Goal: Information Seeking & Learning: Learn about a topic

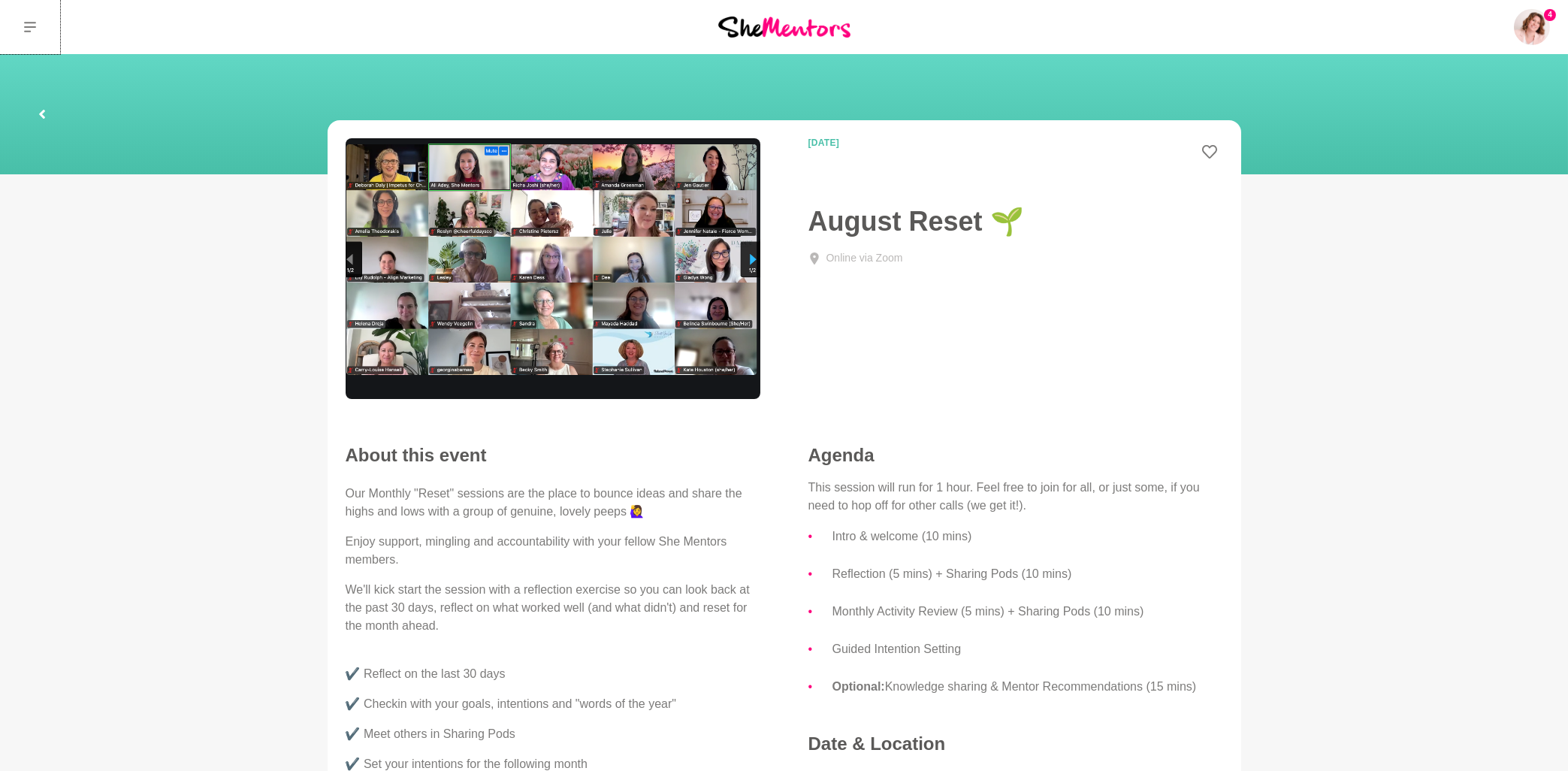
click at [34, 28] on icon at bounding box center [31, 27] width 12 height 12
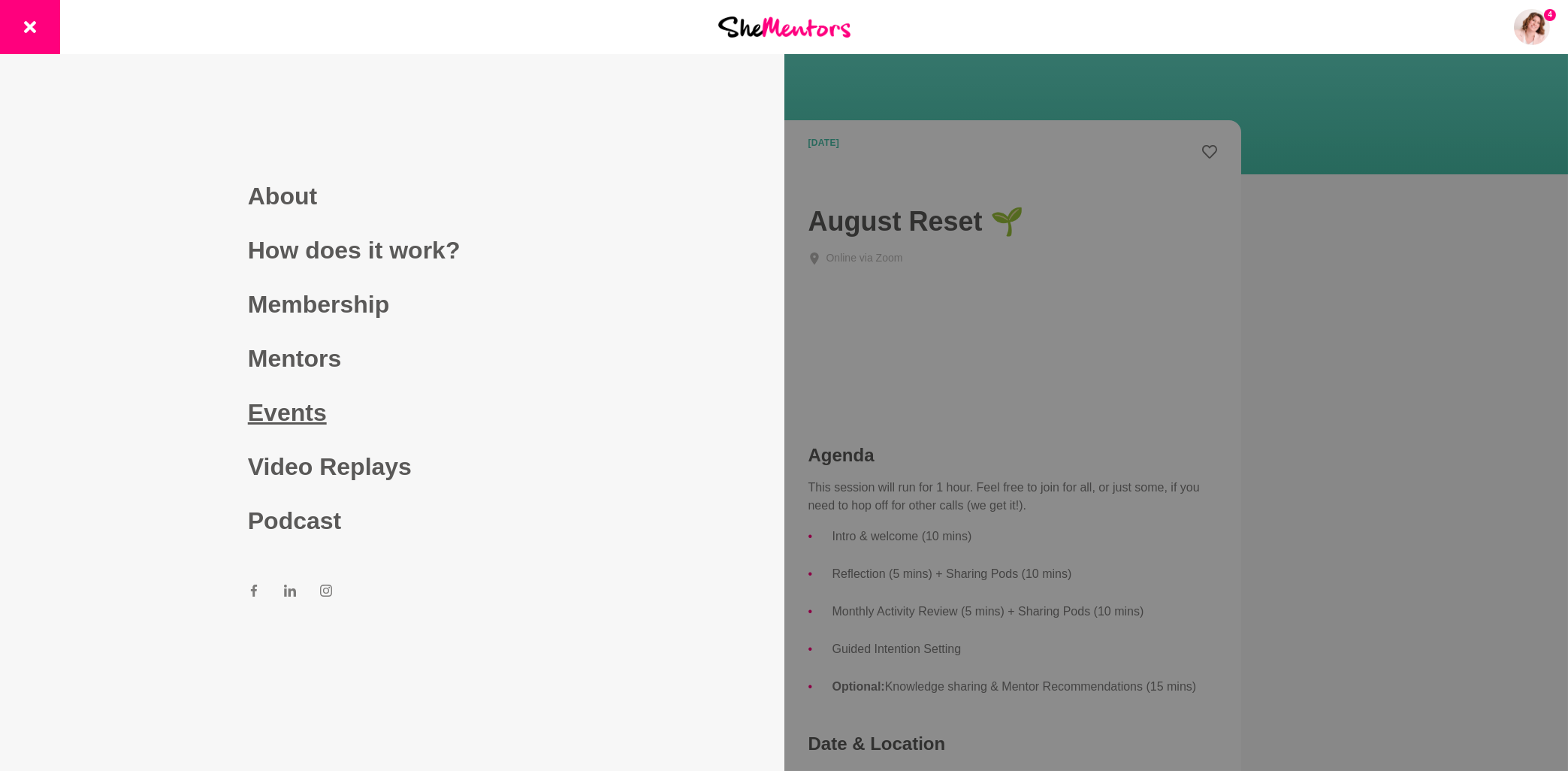
click at [309, 408] on link "Events" at bounding box center [392, 412] width 288 height 54
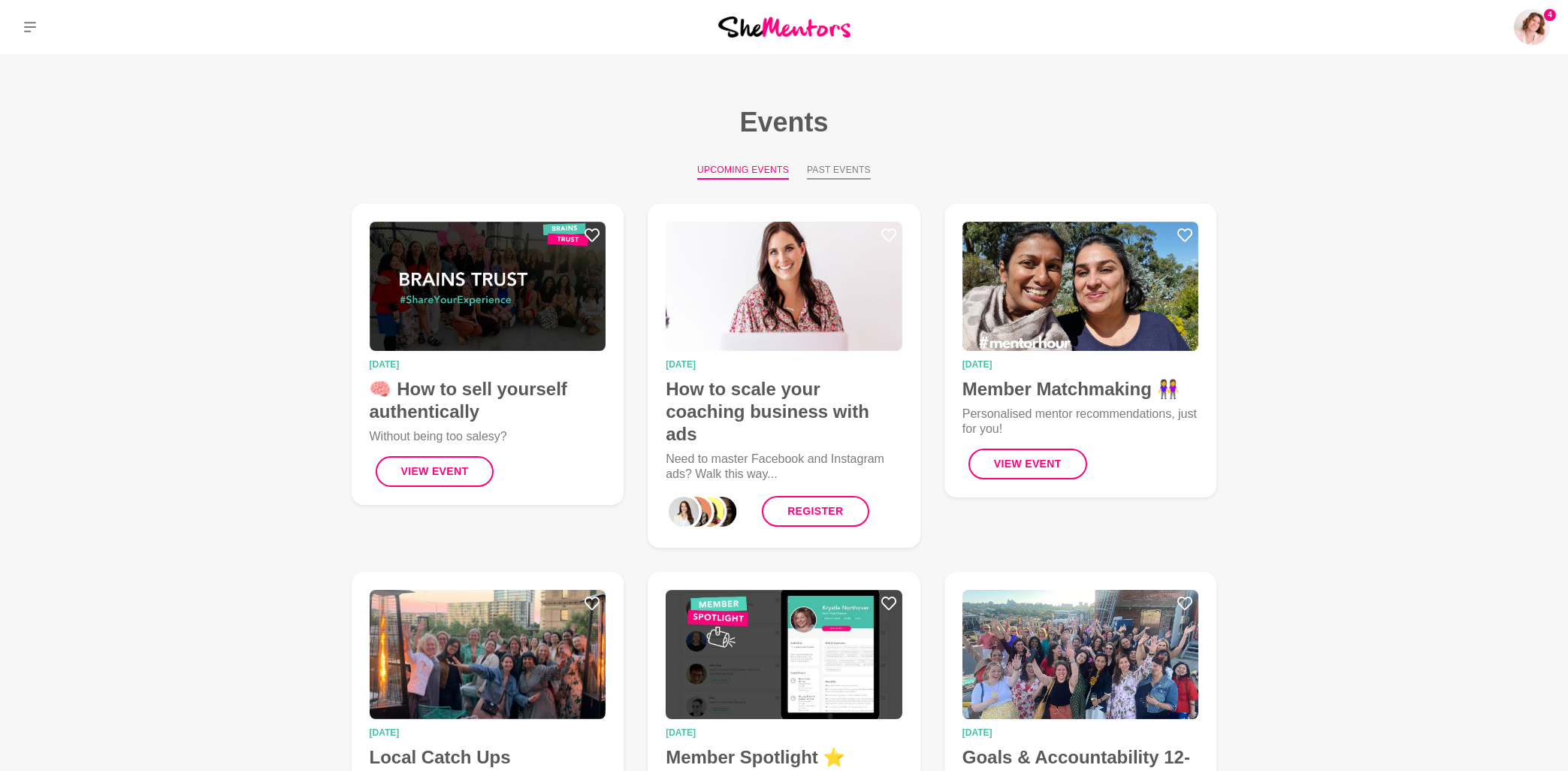
click at [848, 170] on button "Past Events" at bounding box center [839, 172] width 64 height 17
click at [841, 169] on button "Past Events" at bounding box center [839, 172] width 64 height 17
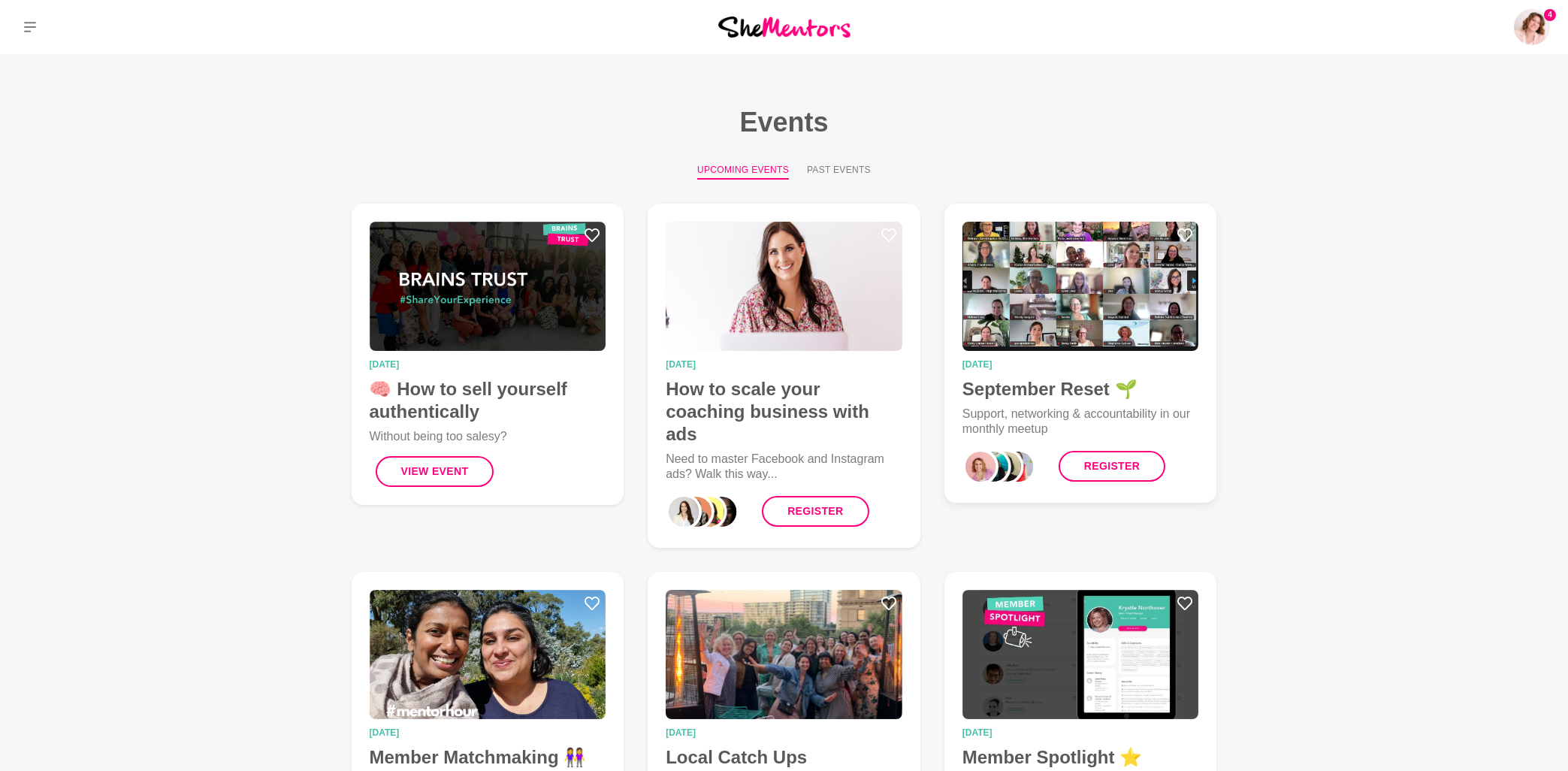
click at [1098, 315] on img at bounding box center [1081, 286] width 236 height 129
